Goal: Transaction & Acquisition: Purchase product/service

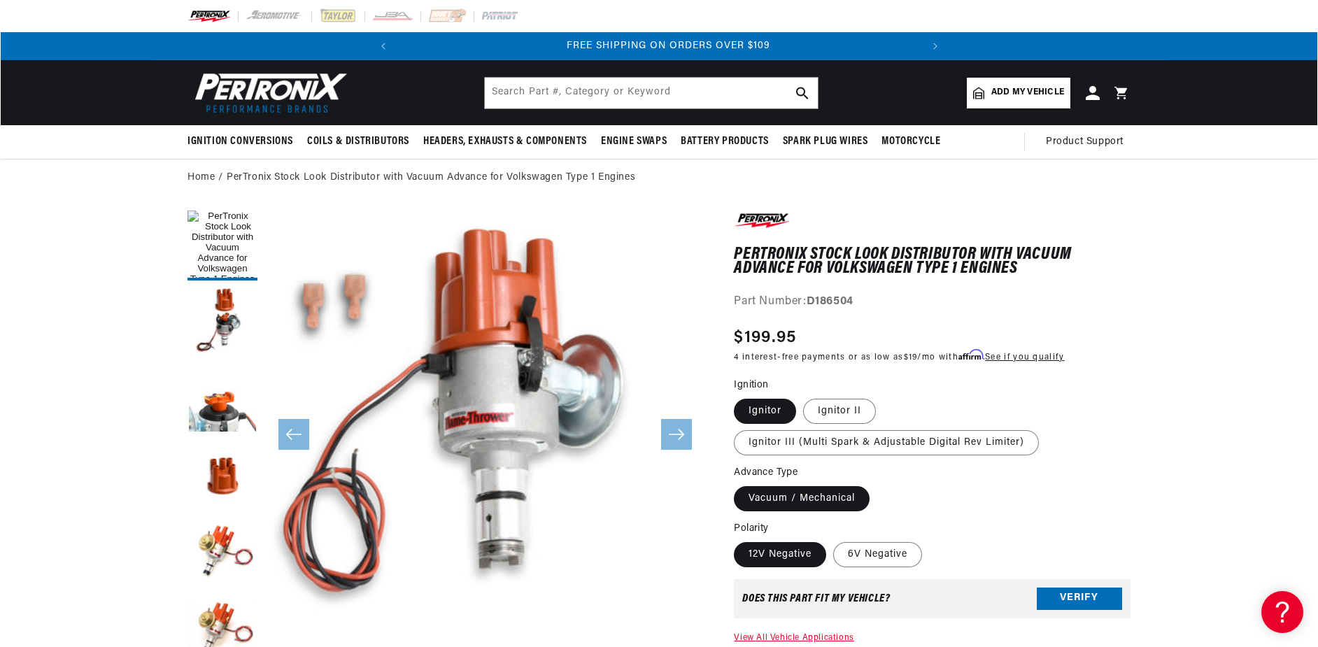
scroll to position [0, 523]
click at [220, 646] on button "Open media 1 in modal" at bounding box center [220, 652] width 0 height 0
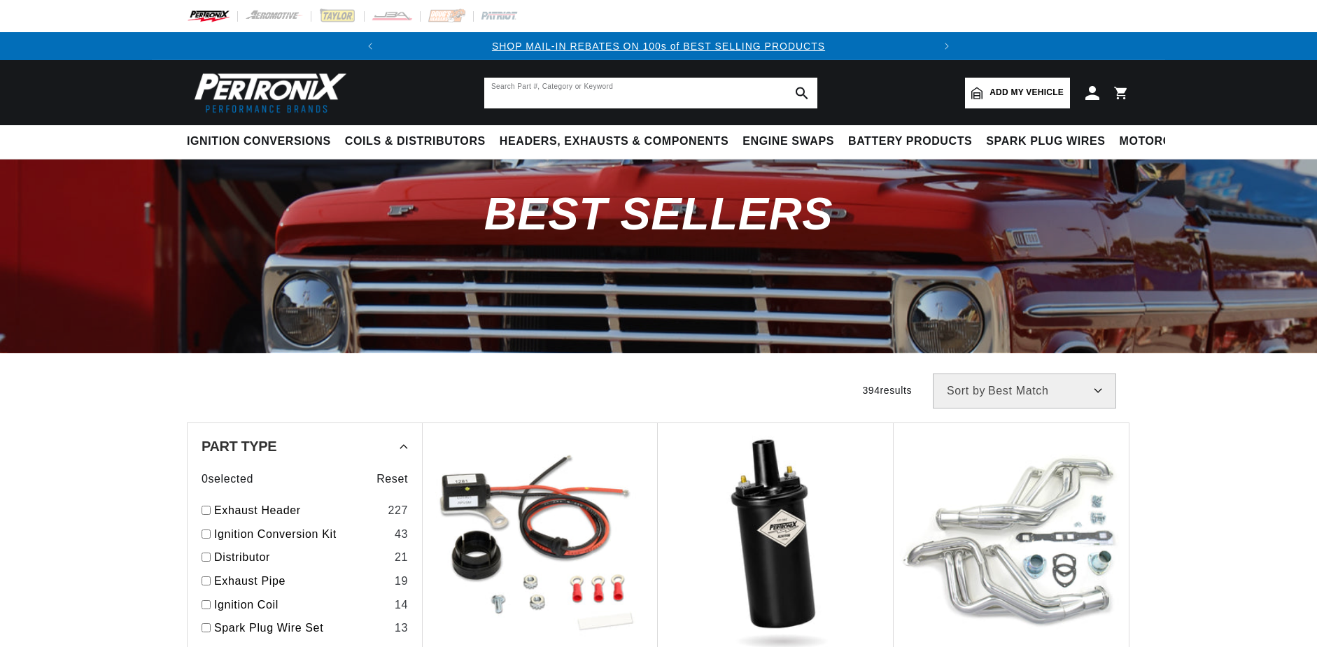
click at [693, 98] on input "text" at bounding box center [650, 93] width 333 height 31
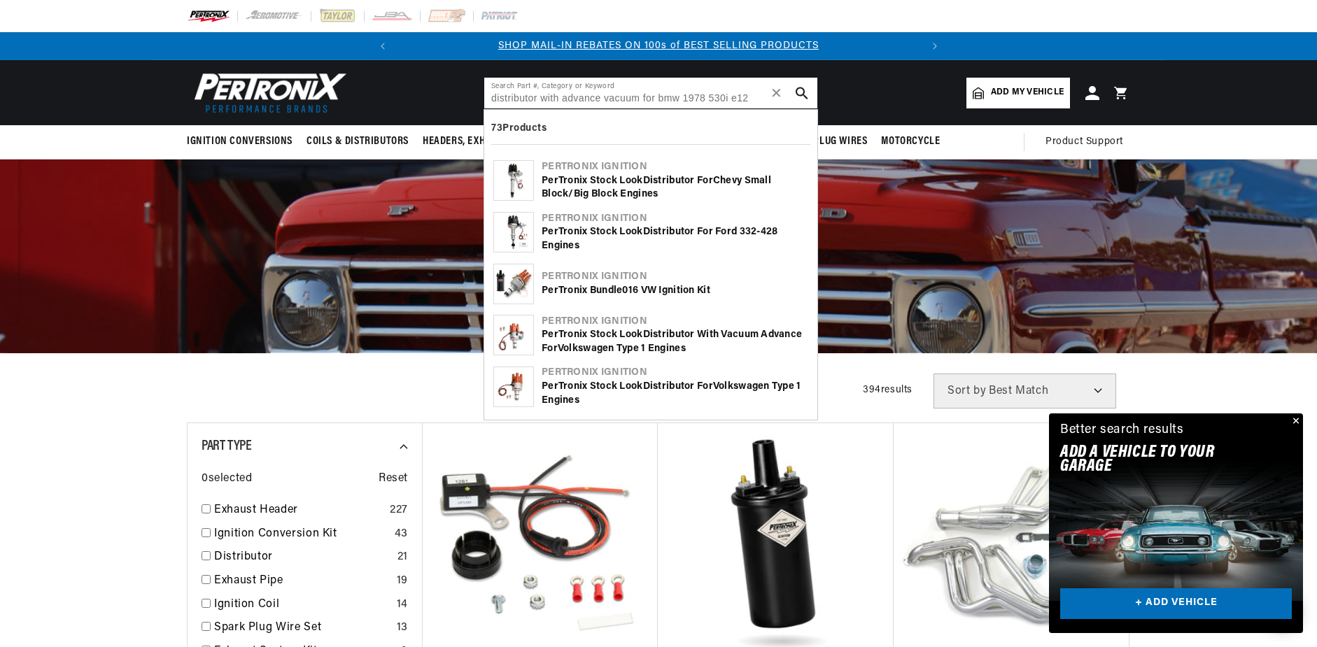
type input "distributor with advance vacuum for bmw 1978 530i e12"
click at [800, 88] on use "search button" at bounding box center [801, 93] width 12 height 12
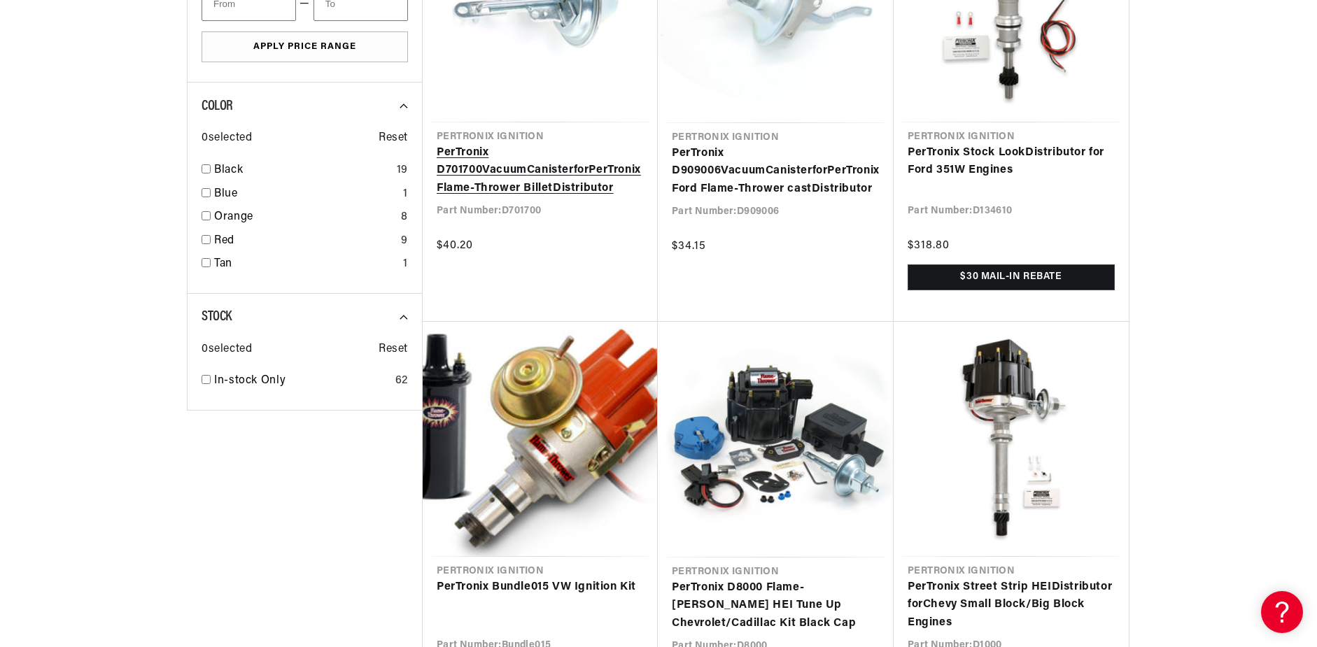
scroll to position [1399, 0]
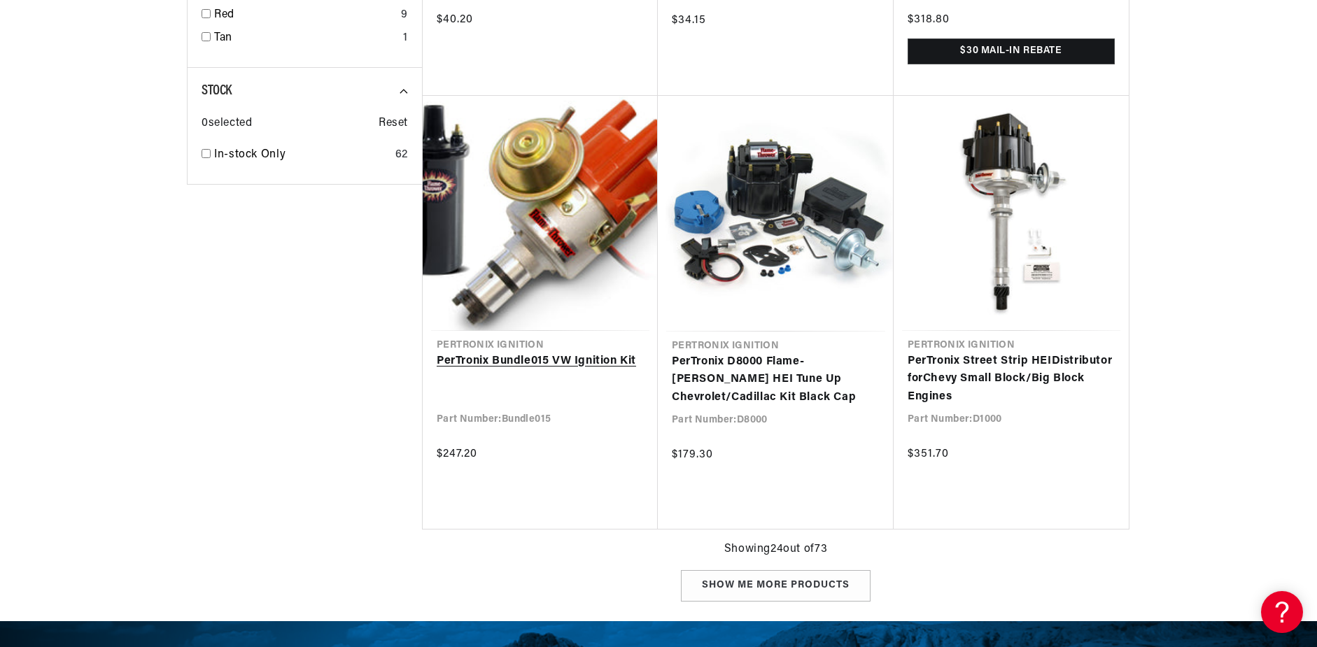
type input "distributor with advance vacuum for"
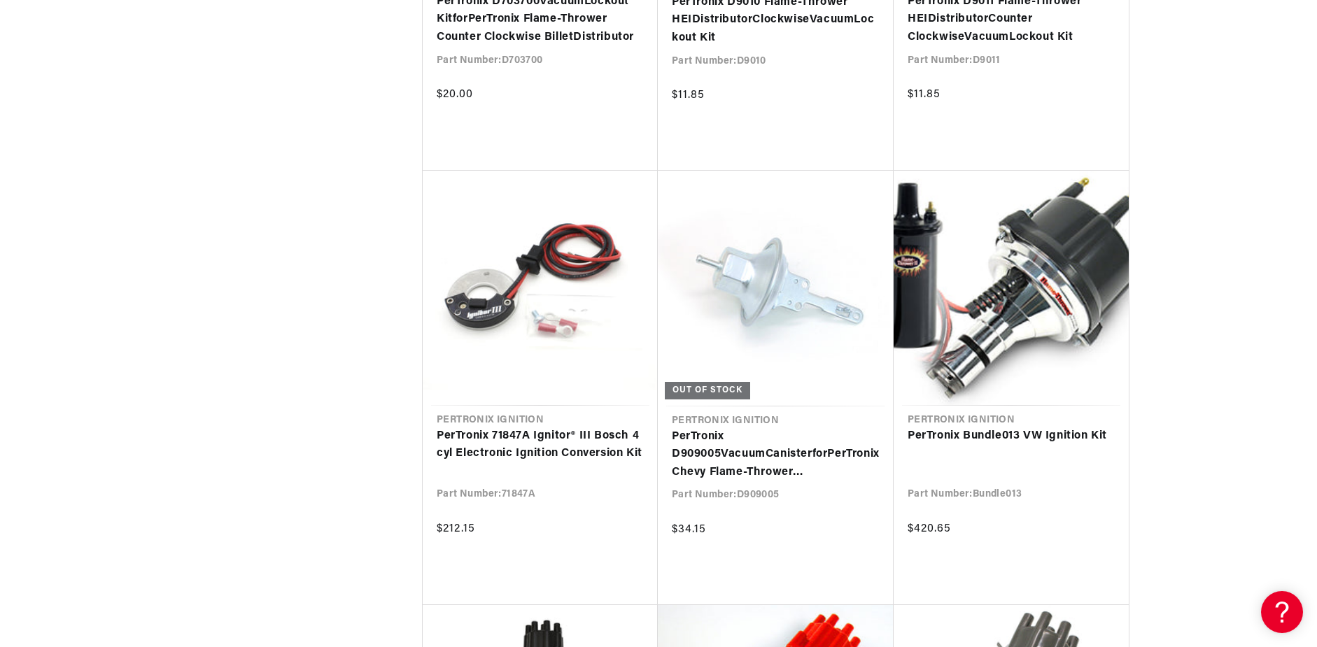
scroll to position [0, 523]
